Goal: Obtain resource: Obtain resource

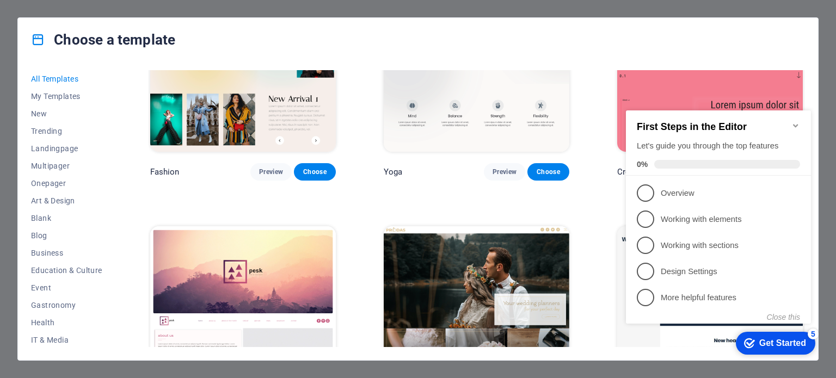
scroll to position [3863, 0]
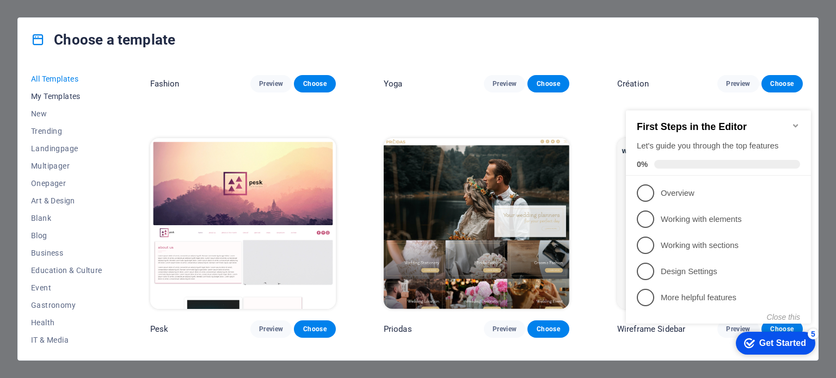
click at [72, 98] on span "My Templates" at bounding box center [66, 96] width 71 height 9
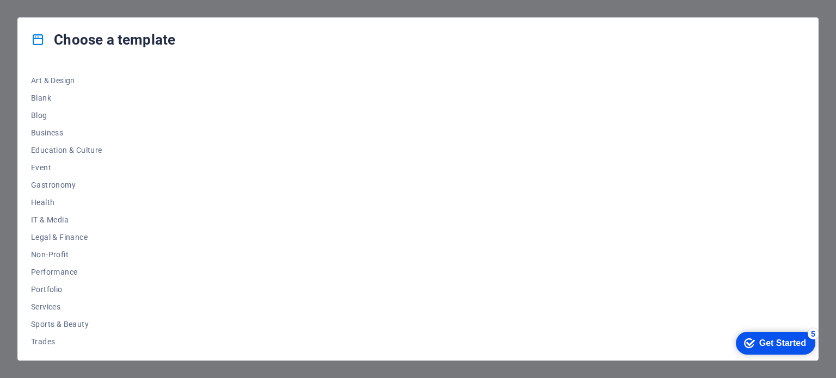
scroll to position [49, 0]
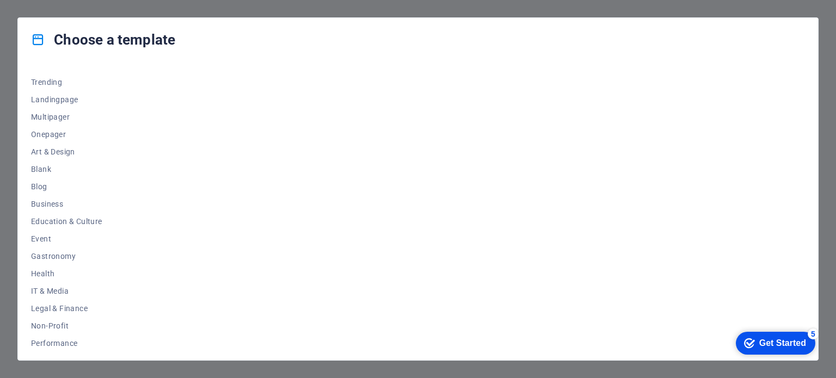
click at [826, 70] on div "Choose a template All Templates My Templates New Trending Landingpage Multipage…" at bounding box center [418, 189] width 836 height 378
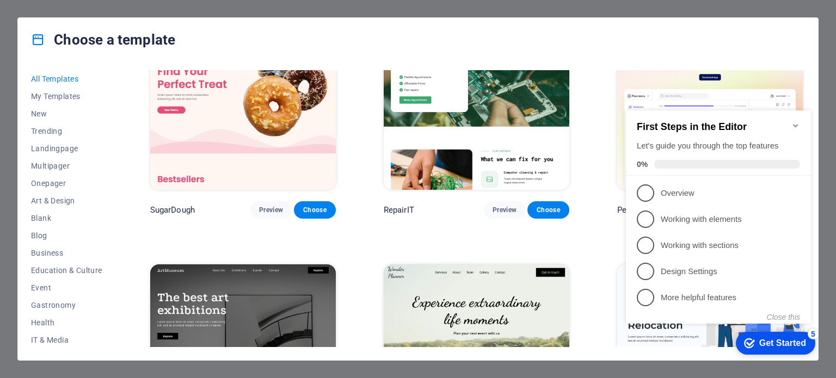
scroll to position [109, 0]
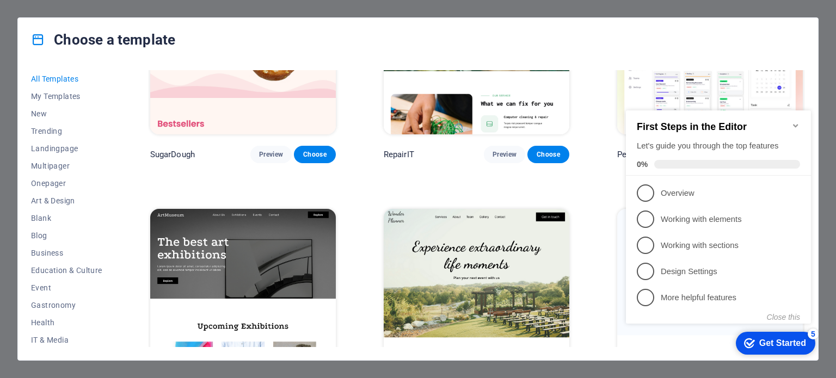
click at [799, 121] on icon "Minimize checklist" at bounding box center [795, 125] width 9 height 9
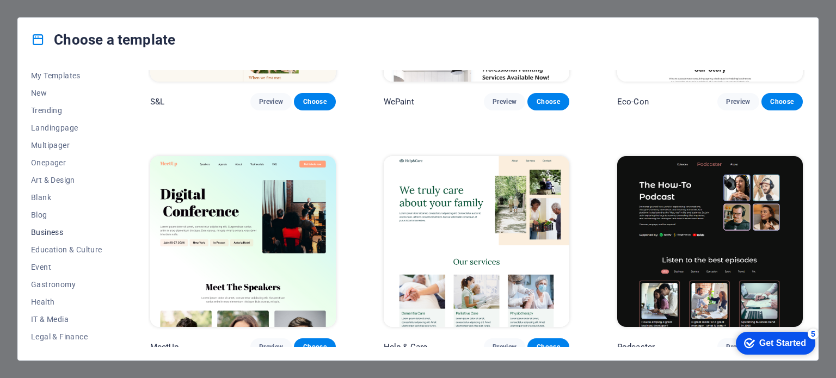
scroll to position [0, 0]
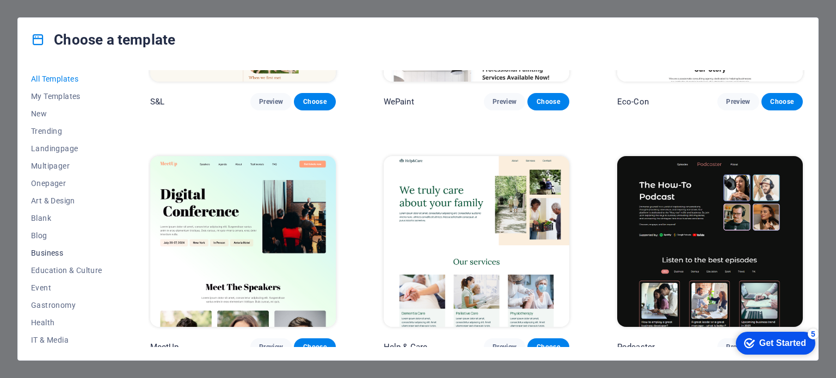
click at [45, 248] on button "Business" at bounding box center [66, 252] width 71 height 17
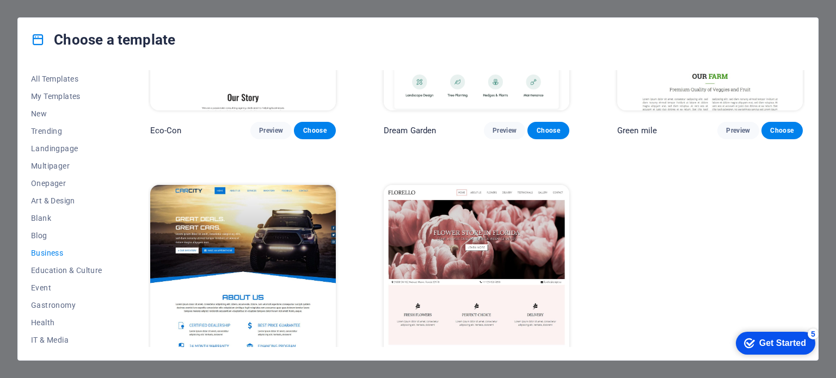
scroll to position [168, 0]
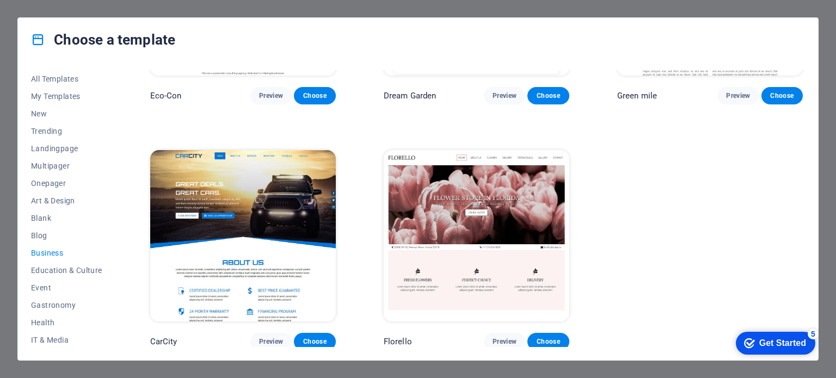
click at [827, 33] on div "Choose a template All Templates My Templates New Trending Landingpage Multipage…" at bounding box center [418, 189] width 836 height 378
